Goal: Task Accomplishment & Management: Use online tool/utility

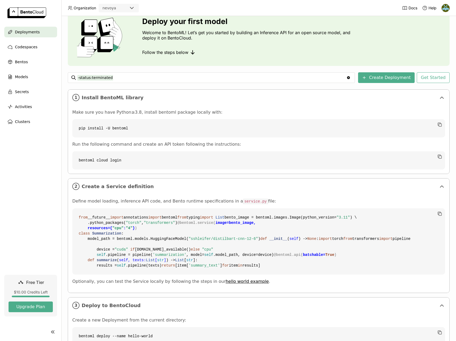
scroll to position [21, 0]
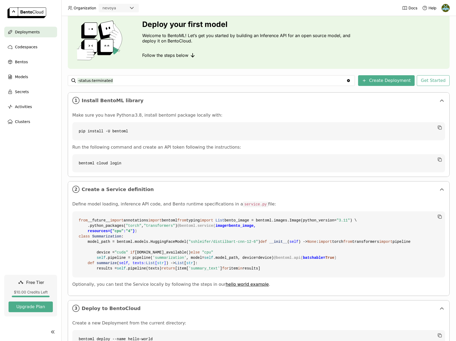
click at [126, 10] on div "nevoya" at bounding box center [113, 7] width 29 height 7
click at [130, 8] on icon at bounding box center [132, 8] width 6 height 6
click at [122, 164] on code "bentoml cloud login" at bounding box center [258, 163] width 373 height 18
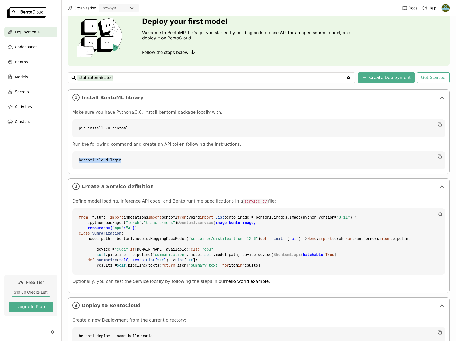
drag, startPoint x: 79, startPoint y: 159, endPoint x: 126, endPoint y: 162, distance: 47.6
click at [126, 162] on code "bentoml cloud login" at bounding box center [258, 160] width 373 height 18
click at [445, 9] on img at bounding box center [446, 8] width 8 height 8
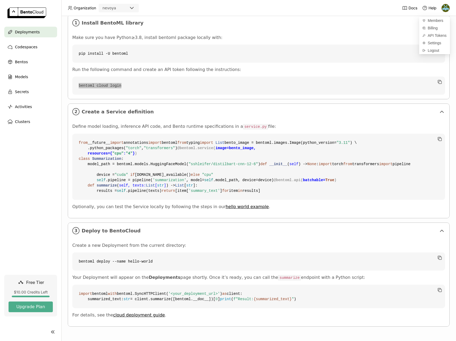
scroll to position [211, 0]
click at [157, 252] on code "bentoml deploy --name hello-world" at bounding box center [258, 261] width 373 height 18
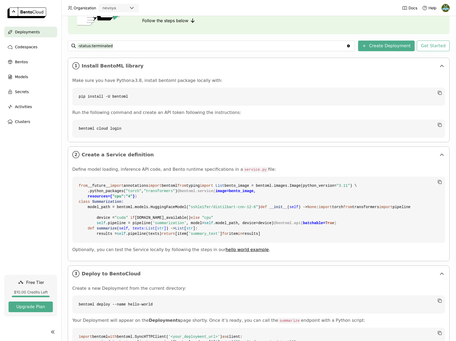
click at [138, 128] on code "bentoml cloud login" at bounding box center [258, 129] width 373 height 18
drag, startPoint x: 79, startPoint y: 128, endPoint x: 130, endPoint y: 129, distance: 50.7
click at [130, 129] on code "bentoml cloud login" at bounding box center [258, 129] width 373 height 18
copy code "bentoml cloud login"
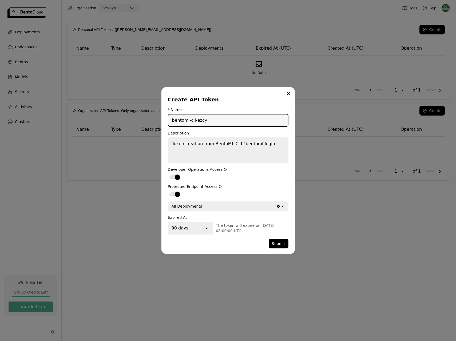
click at [264, 94] on div "Create API Token * Name bentoml-cli-ezcy Description Token creation from BentoM…" at bounding box center [227, 170] width 133 height 166
click at [172, 177] on div "dialog" at bounding box center [174, 177] width 11 height 4
click at [168, 174] on input "dialog" at bounding box center [168, 174] width 0 height 0
click at [179, 177] on div "dialog" at bounding box center [174, 177] width 11 height 4
click at [168, 174] on input "dialog" at bounding box center [168, 174] width 0 height 0
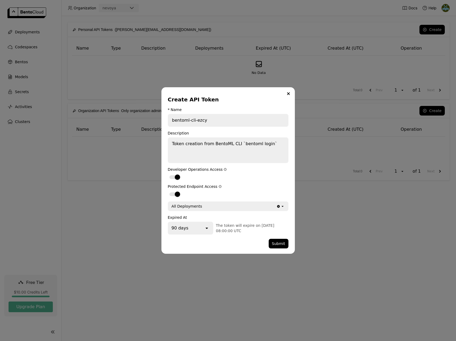
click at [206, 227] on icon "open" at bounding box center [206, 227] width 5 height 5
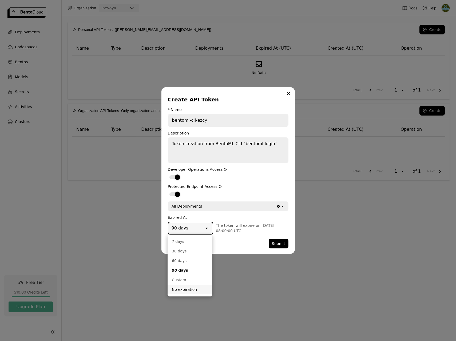
click at [189, 288] on div "No expiration" at bounding box center [190, 289] width 36 height 5
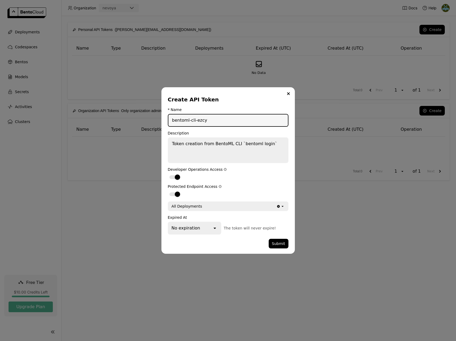
click at [213, 123] on input "bentoml-cli-ezcy" at bounding box center [228, 120] width 120 height 12
drag, startPoint x: 189, startPoint y: 120, endPoint x: 215, endPoint y: 122, distance: 25.9
click at [215, 122] on input "bentoml-cli-ezcy" at bounding box center [228, 120] width 120 height 12
click at [240, 98] on div "Create API Token" at bounding box center [227, 99] width 118 height 7
drag, startPoint x: 190, startPoint y: 121, endPoint x: 240, endPoint y: 121, distance: 50.2
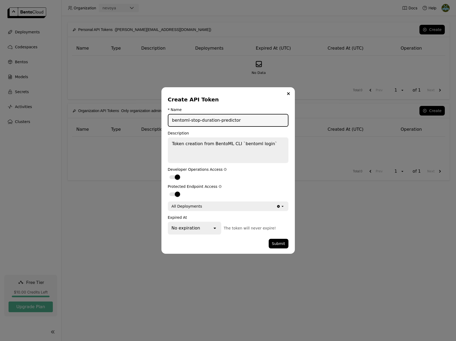
click at [240, 121] on input "bentoml-stop-duration-predictor" at bounding box center [228, 120] width 120 height 12
type input "bentoml-[PERSON_NAME]-local"
click at [279, 243] on button "Submit" at bounding box center [279, 244] width 20 height 10
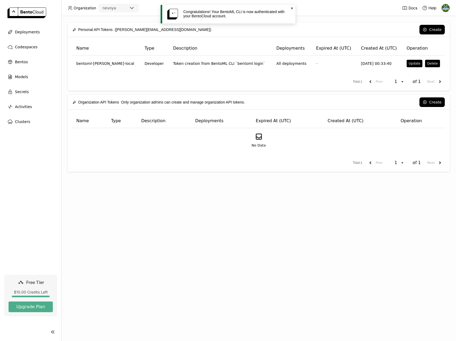
click at [292, 9] on icon "Close" at bounding box center [292, 8] width 4 height 4
click at [314, 253] on div "Personal API Tokens ([PERSON_NAME][EMAIL_ADDRESS][DOMAIN_NAME]) Create Name Typ…" at bounding box center [258, 178] width 395 height 325
click at [28, 33] on span "Deployments" at bounding box center [27, 32] width 25 height 6
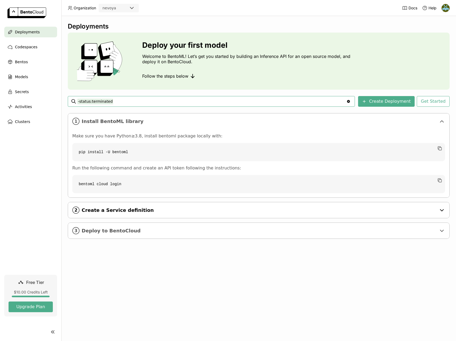
click at [128, 211] on span "Create a Service definition" at bounding box center [259, 210] width 355 height 6
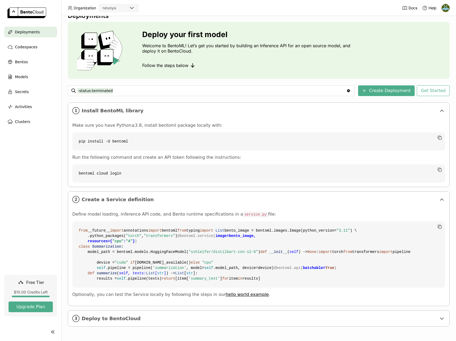
scroll to position [107, 0]
click at [129, 320] on span "Deploy to BentoCloud" at bounding box center [259, 319] width 355 height 6
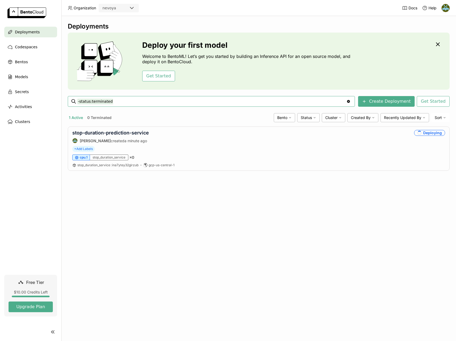
scroll to position [0, 0]
click at [180, 255] on div "Deployments Deploy your first model Welcome to BentoML! Let’s get you started b…" at bounding box center [258, 178] width 395 height 325
click at [437, 132] on div "Failed" at bounding box center [436, 133] width 17 height 6
click at [122, 132] on link "stop-duration-prediction-service" at bounding box center [110, 133] width 77 height 6
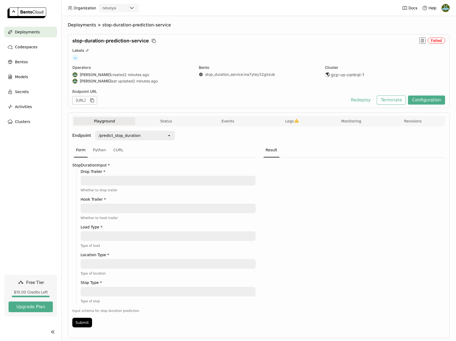
click at [436, 41] on div "Failed" at bounding box center [436, 41] width 17 height 6
click at [423, 40] on icon "button" at bounding box center [422, 40] width 2 height 3
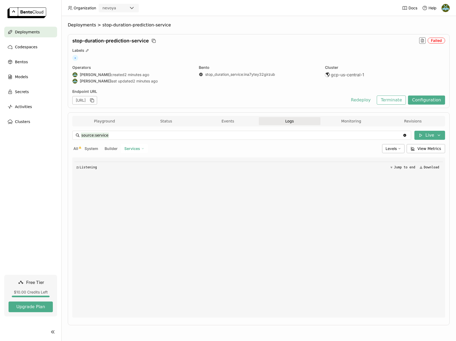
click at [76, 149] on span "All" at bounding box center [75, 148] width 5 height 5
type input "source:all"
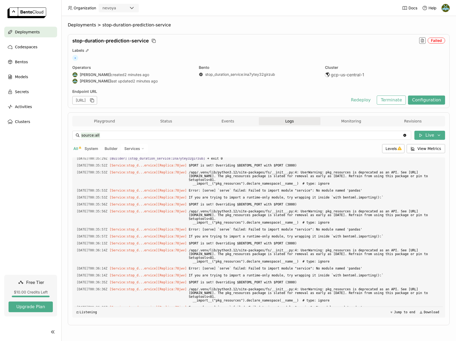
scroll to position [1191, 0]
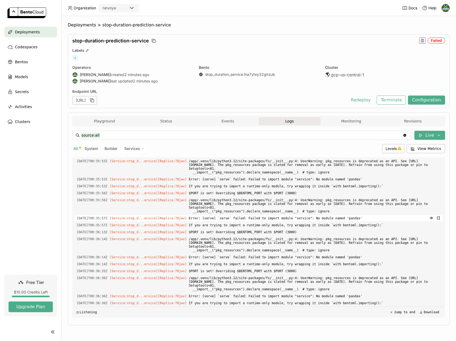
click at [364, 218] on span "Error: [serve] `serve` failed: Failed to import module "service": No module nam…" at bounding box center [315, 218] width 252 height 6
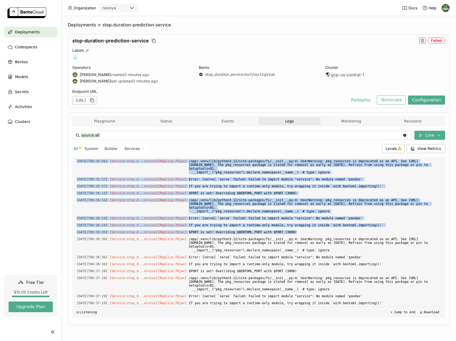
drag, startPoint x: 308, startPoint y: 302, endPoint x: 77, endPoint y: 177, distance: 262.8
click at [77, 177] on div "Load older logs [DATE]T00:35:16Z [Builder] [ stop_duration_service:ina7ytey32gi…" at bounding box center [258, 237] width 368 height 160
copy div "[DATE]T00:35:29Z [Builder] [ stop_duration_service:ina7ytey32girzub ] + exit 0 …"
click at [20, 65] on span "Bentos" at bounding box center [21, 62] width 13 height 6
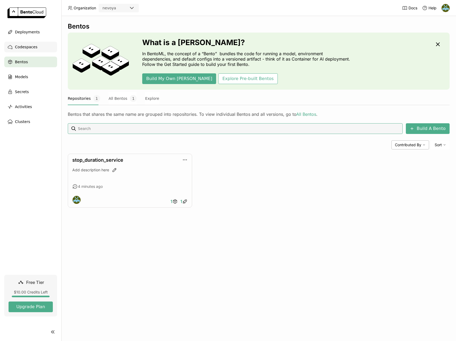
click at [27, 45] on span "Codespaces" at bounding box center [26, 47] width 22 height 6
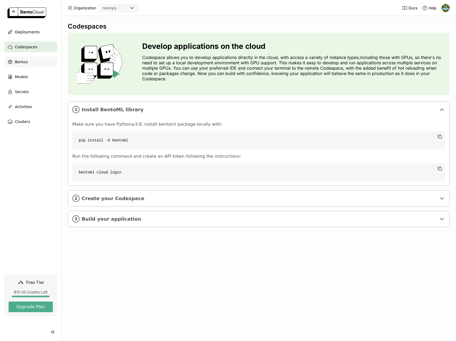
click at [26, 62] on span "Bentos" at bounding box center [21, 62] width 13 height 6
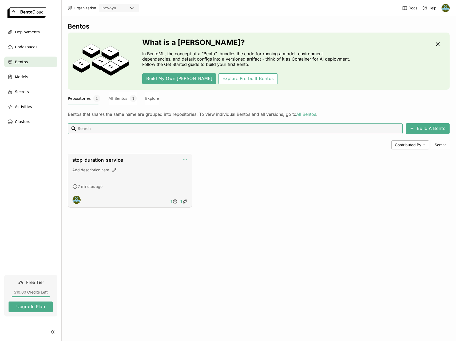
click at [186, 159] on icon "button" at bounding box center [184, 159] width 5 height 5
click at [144, 237] on div "Bentos What is a [DEMOGRAPHIC_DATA]? In BentoML, the concept of a “Bento” bundl…" at bounding box center [258, 178] width 395 height 325
click at [116, 162] on link "stop_duration_service" at bounding box center [97, 160] width 51 height 6
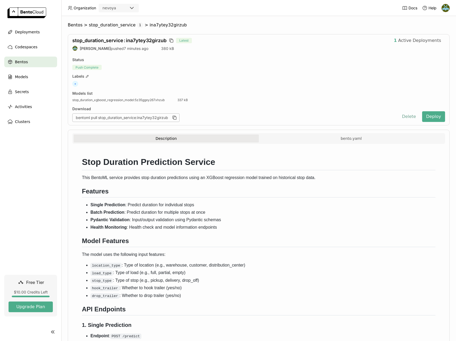
click at [411, 117] on button "Delete" at bounding box center [409, 116] width 22 height 11
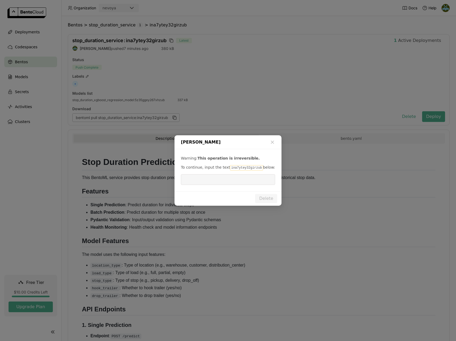
click at [241, 167] on code "ina7ytey32girzub" at bounding box center [246, 167] width 33 height 5
copy code "ina7ytey32girzub"
click at [218, 180] on input "dialog" at bounding box center [228, 180] width 88 height 10
paste input "ina7ytey32girzub"
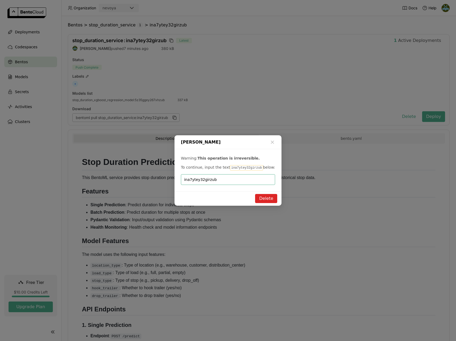
type input "ina7ytey32girzub"
click at [262, 198] on button "Delete" at bounding box center [266, 198] width 22 height 9
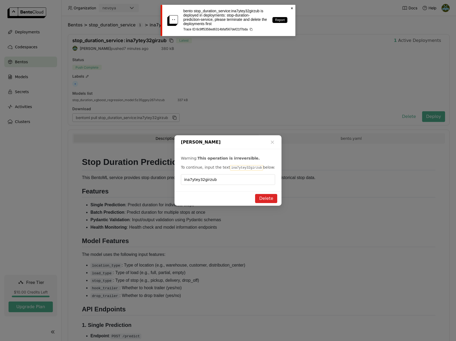
click at [292, 9] on icon at bounding box center [292, 8] width 2 height 2
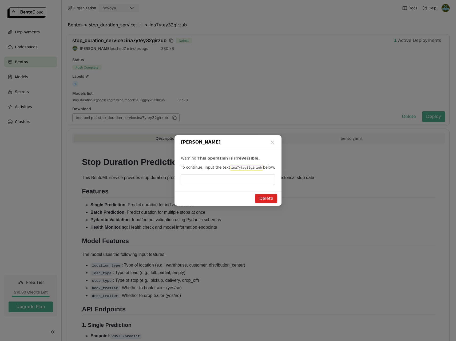
click at [31, 33] on div "Delete Bento Warning: This operation is irreversible. To continue, input the te…" at bounding box center [228, 170] width 456 height 341
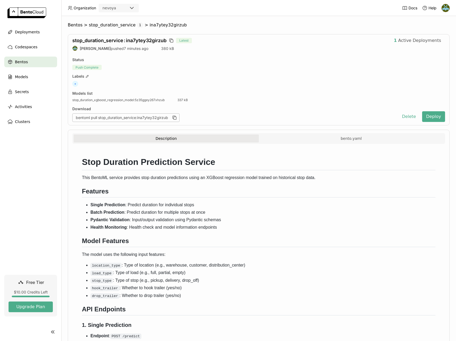
click at [31, 33] on div "Delete Bento Warning: This operation is irreversible. To continue, input the te…" at bounding box center [228, 170] width 456 height 341
click at [34, 31] on span "Deployments" at bounding box center [27, 32] width 25 height 6
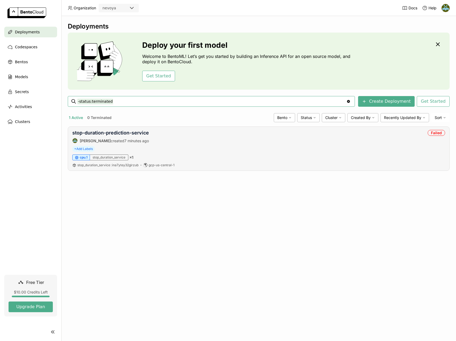
click at [431, 140] on div "stop-duration-prediction-service [PERSON_NAME] created 7 minutes ago Failed" at bounding box center [258, 136] width 373 height 13
click at [128, 133] on link "stop-duration-prediction-service" at bounding box center [110, 133] width 77 height 6
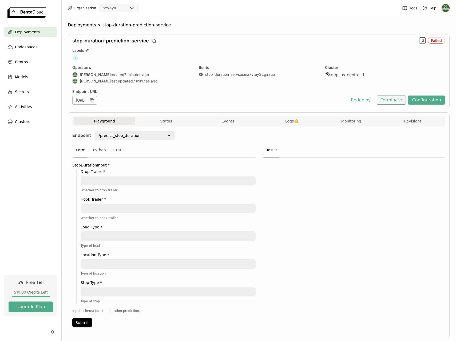
click at [396, 100] on button "Terminate" at bounding box center [391, 100] width 29 height 9
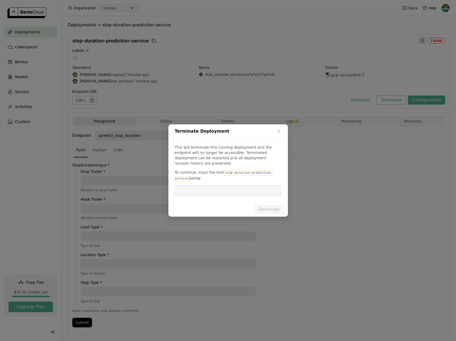
click at [251, 170] on code "stop-duration-prediction-service" at bounding box center [224, 175] width 98 height 11
drag, startPoint x: 222, startPoint y: 171, endPoint x: 188, endPoint y: 176, distance: 34.9
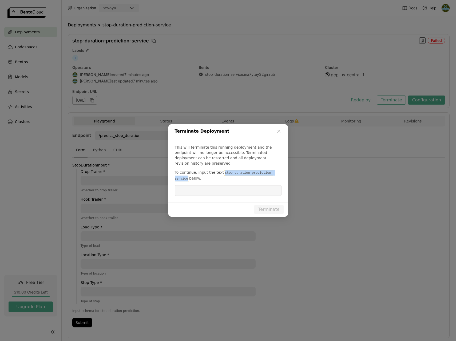
click at [188, 176] on code "stop-duration-prediction-service" at bounding box center [224, 175] width 98 height 11
copy code "stop-duration-prediction-service"
click at [195, 186] on input "dialog" at bounding box center [228, 190] width 100 height 10
paste input "stop-duration-prediction-service"
type input "stop-duration-prediction-service"
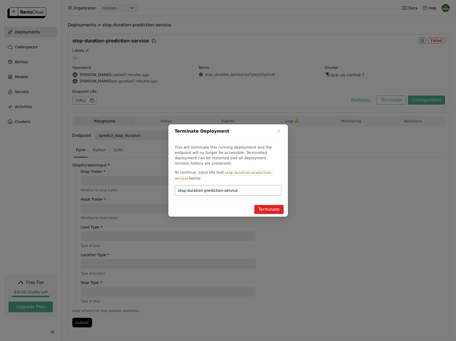
click at [271, 208] on button "Terminate" at bounding box center [268, 209] width 29 height 9
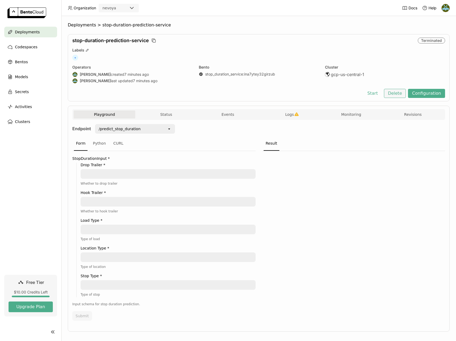
click at [396, 94] on button "Delete" at bounding box center [395, 93] width 22 height 9
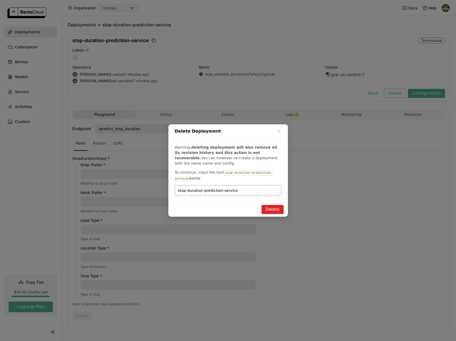
type input "stop-duration-prediction-service"
click at [274, 211] on button "Delete" at bounding box center [272, 209] width 22 height 9
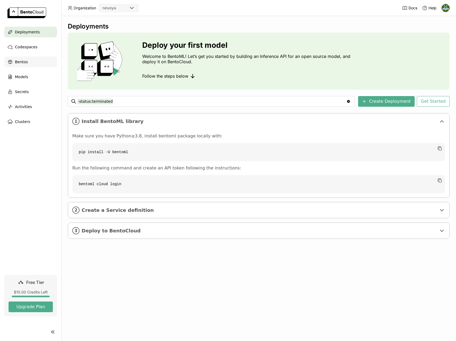
click at [34, 63] on div "Bentos" at bounding box center [30, 62] width 53 height 11
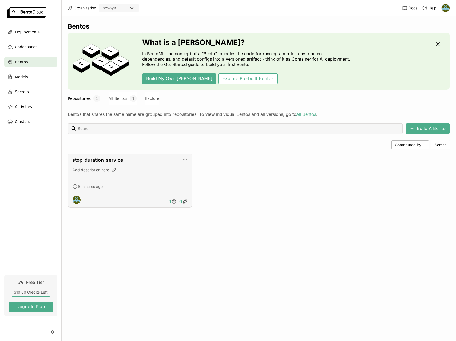
click at [167, 169] on div "Add description here" at bounding box center [129, 169] width 115 height 5
click at [113, 162] on link "stop_duration_service" at bounding box center [97, 160] width 51 height 6
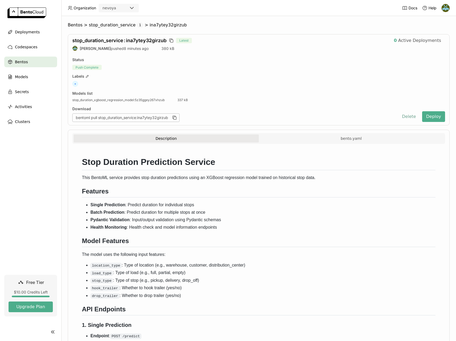
click at [412, 117] on button "Delete" at bounding box center [409, 116] width 22 height 11
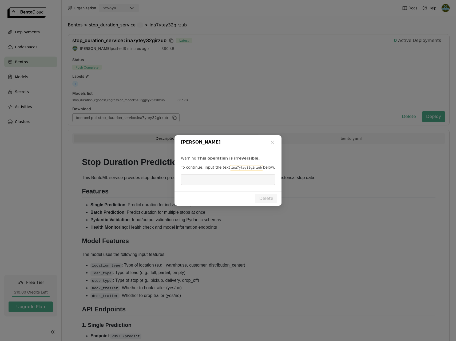
click at [239, 168] on code "ina7ytey32girzub" at bounding box center [246, 167] width 33 height 5
copy code "ina7ytey32girzub"
click at [221, 183] on input "dialog" at bounding box center [228, 180] width 88 height 10
paste input "ina7ytey32girzub"
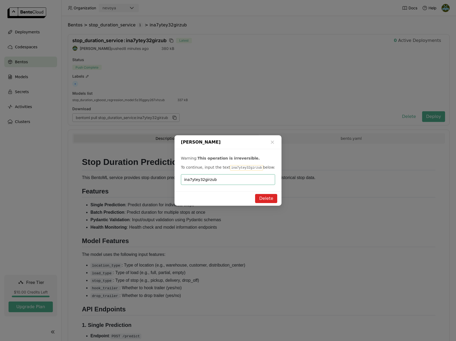
type input "ina7ytey32girzub"
click at [268, 201] on button "Delete" at bounding box center [266, 198] width 22 height 9
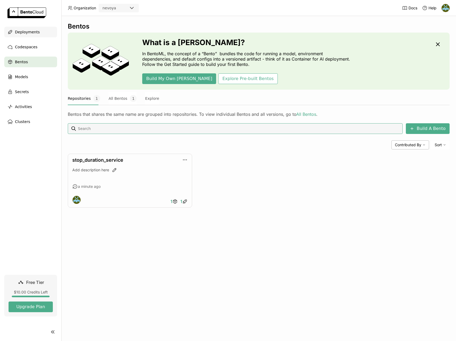
click at [30, 31] on span "Deployments" at bounding box center [27, 32] width 25 height 6
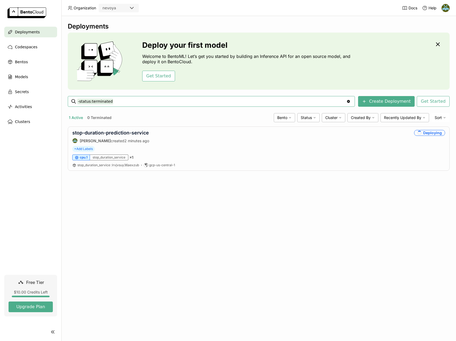
click at [271, 177] on div "Deployments Deploy your first model Welcome to BentoML! Let’s get you started b…" at bounding box center [259, 100] width 382 height 156
click at [316, 259] on div "Deployments Deploy your first model Welcome to BentoML! Let’s get you started b…" at bounding box center [258, 178] width 395 height 325
click at [280, 155] on div "cpu.1 stop_duration_service × 1" at bounding box center [258, 157] width 373 height 6
click at [93, 132] on link "stop-duration-prediction-service" at bounding box center [110, 133] width 77 height 6
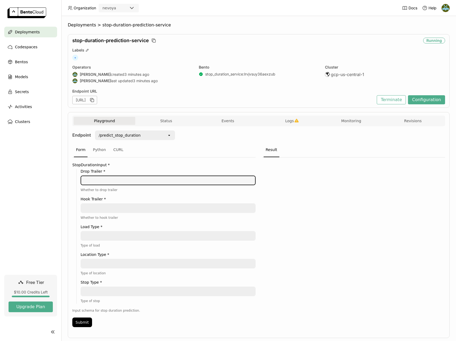
click at [141, 181] on textarea at bounding box center [168, 180] width 174 height 9
type textarea "False"
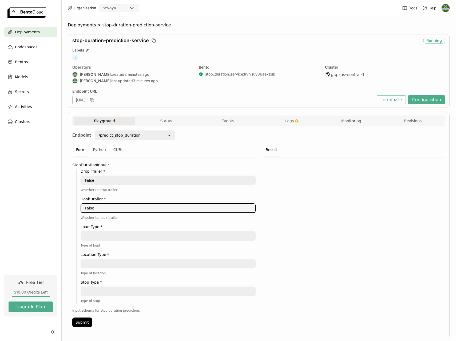
type textarea "False"
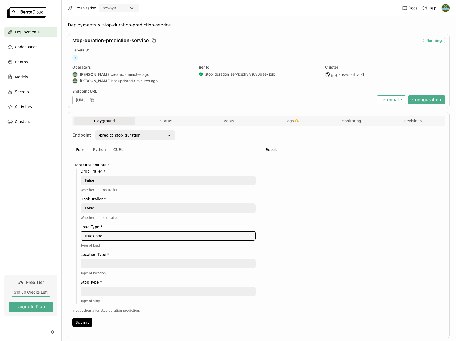
type textarea "truckload"
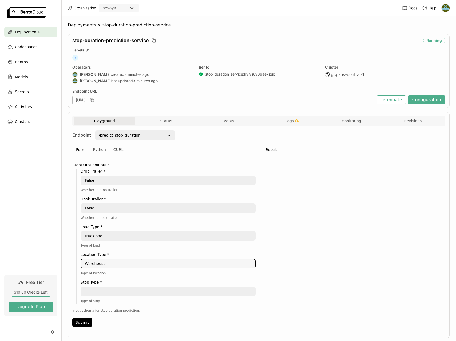
type textarea "Warehouse"
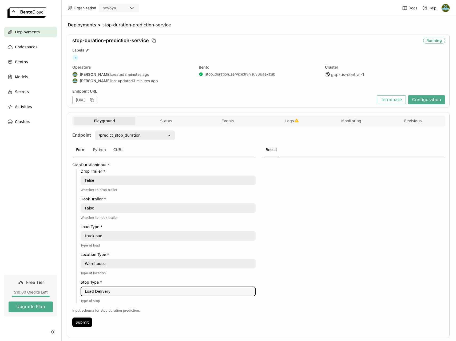
scroll to position [11, 0]
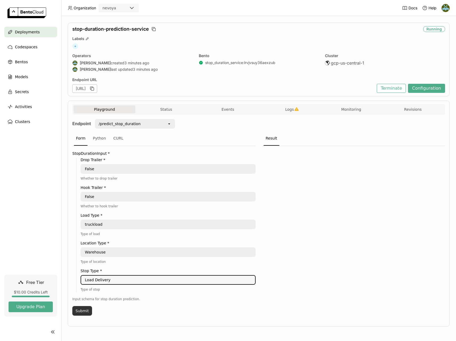
type textarea "Load Delivery"
click at [83, 311] on button "Submit" at bounding box center [82, 311] width 20 height 10
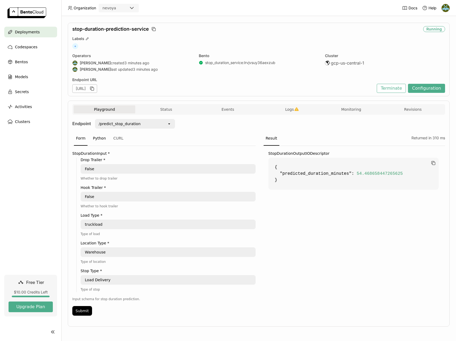
click at [99, 140] on div "Python" at bounding box center [99, 138] width 17 height 14
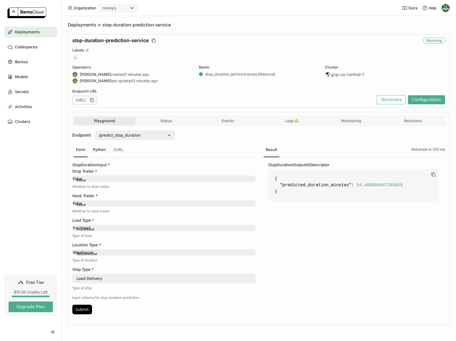
scroll to position [0, 0]
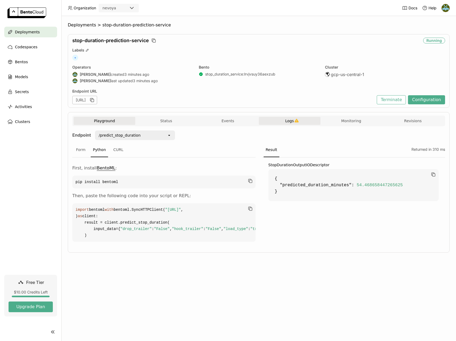
click at [288, 120] on span "Logs" at bounding box center [289, 120] width 9 height 5
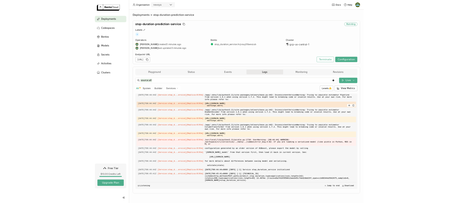
scroll to position [1348, 0]
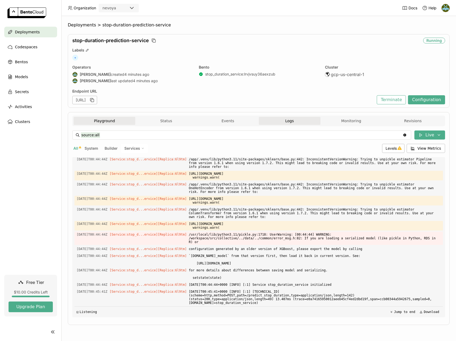
click at [106, 122] on button "Playground" at bounding box center [105, 121] width 62 height 8
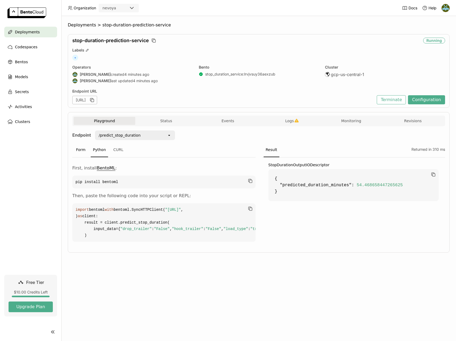
click at [83, 152] on div "Form" at bounding box center [81, 150] width 14 height 14
